Goal: Information Seeking & Learning: Find specific page/section

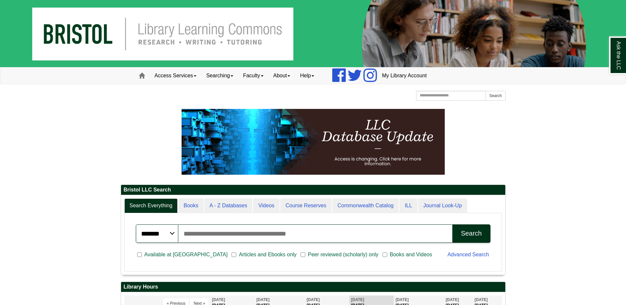
scroll to position [79, 384]
click at [186, 77] on link "Access Services" at bounding box center [176, 75] width 52 height 16
click at [219, 76] on link "Searching" at bounding box center [219, 75] width 37 height 16
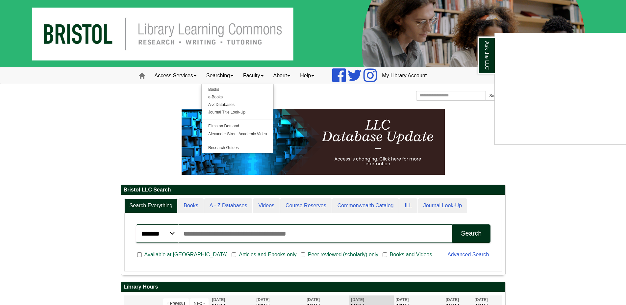
click at [249, 74] on div "Ask the LLC" at bounding box center [313, 152] width 626 height 305
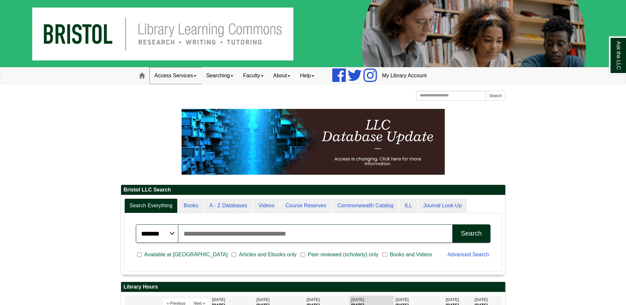
click at [169, 77] on link "Access Services" at bounding box center [176, 75] width 52 height 16
click at [237, 75] on link "Searching" at bounding box center [219, 75] width 37 height 16
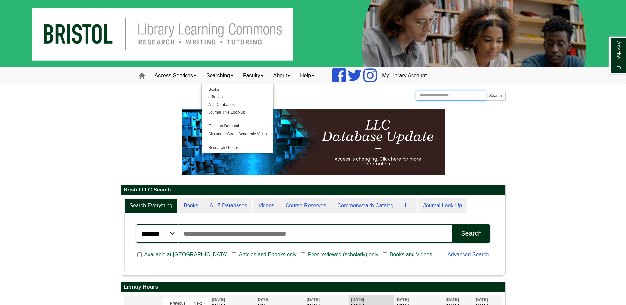
click at [463, 99] on input "Search the Website" at bounding box center [451, 96] width 70 height 10
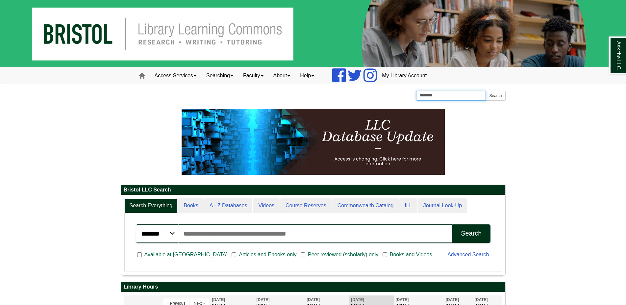
type input "********"
click at [486, 91] on button "Search" at bounding box center [496, 96] width 20 height 10
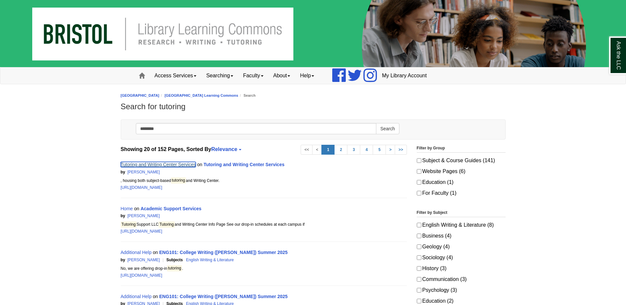
click at [151, 163] on link "Tutoring and Writing Center Services" at bounding box center [158, 164] width 75 height 5
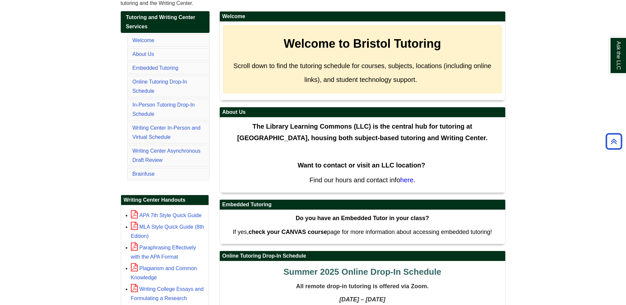
scroll to position [134, 0]
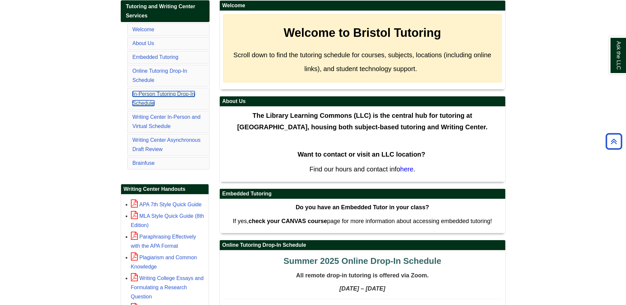
click at [176, 93] on link "In-Person Tutoring Drop-In Schedule" at bounding box center [164, 98] width 62 height 15
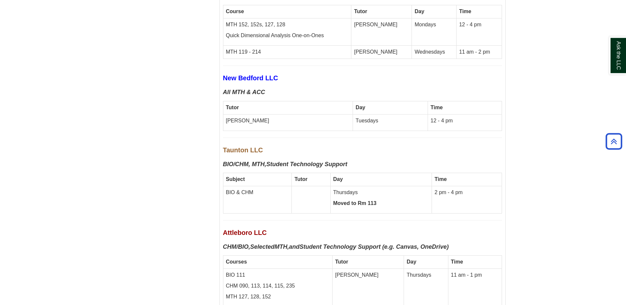
scroll to position [1902, 0]
